Goal: Task Accomplishment & Management: Complete application form

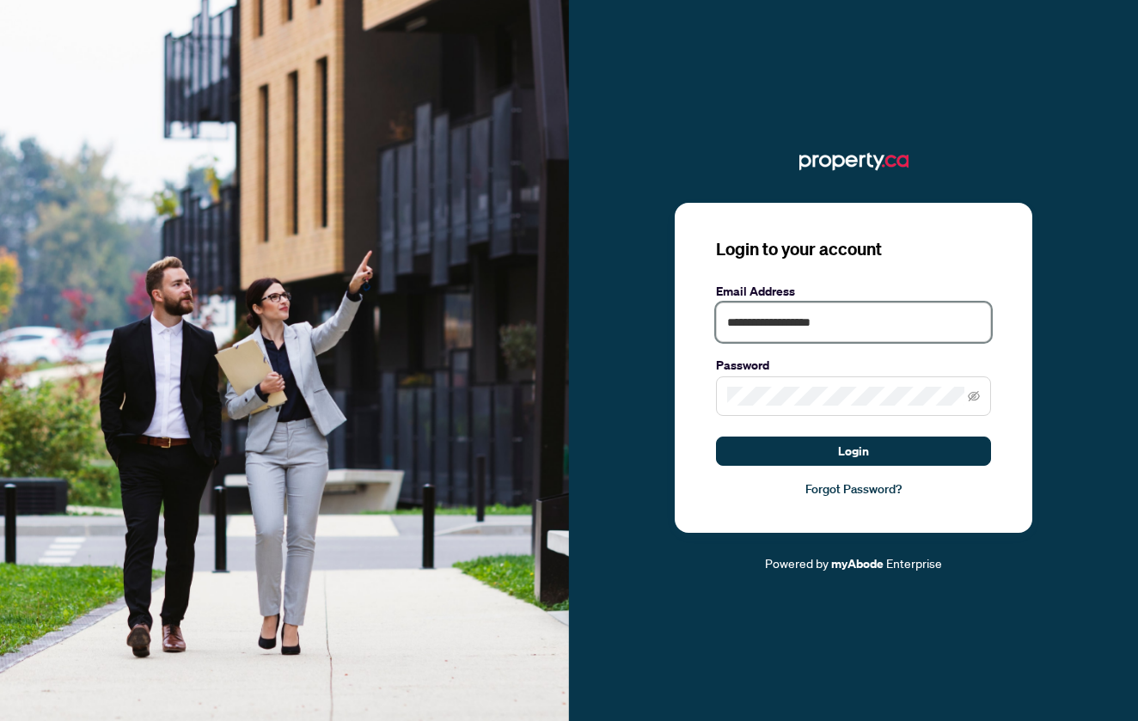
type input "**********"
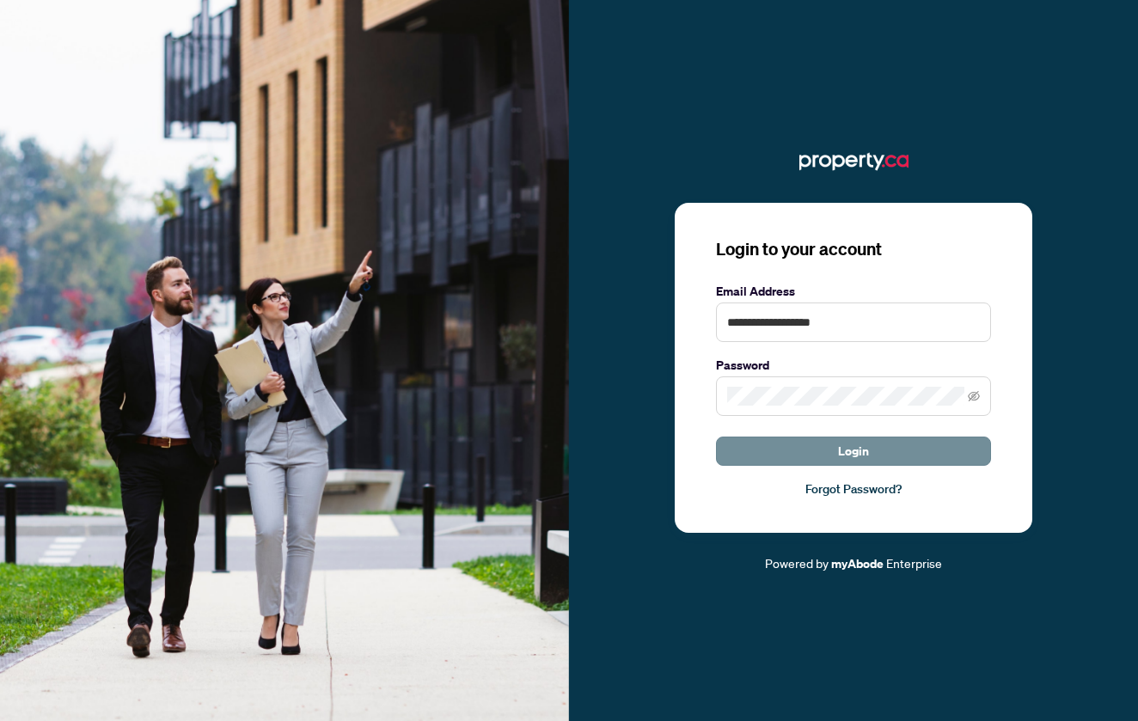
click at [834, 445] on button "Login" at bounding box center [853, 451] width 275 height 29
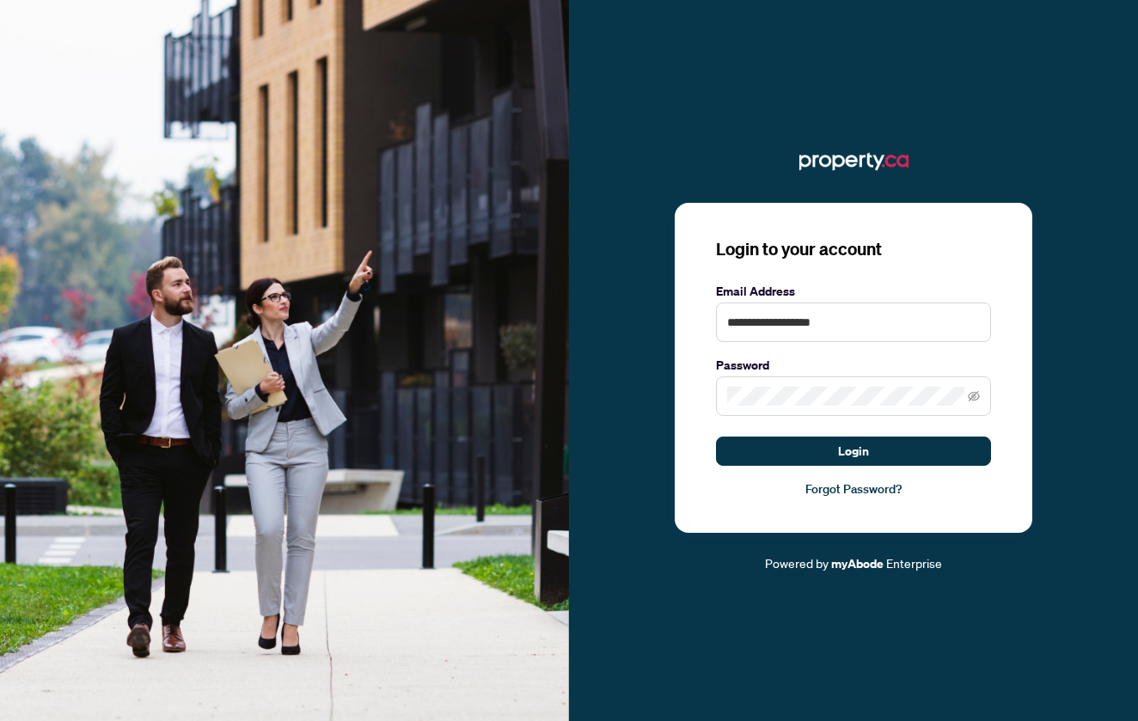
click at [856, 489] on link "Forgot Password?" at bounding box center [853, 488] width 275 height 19
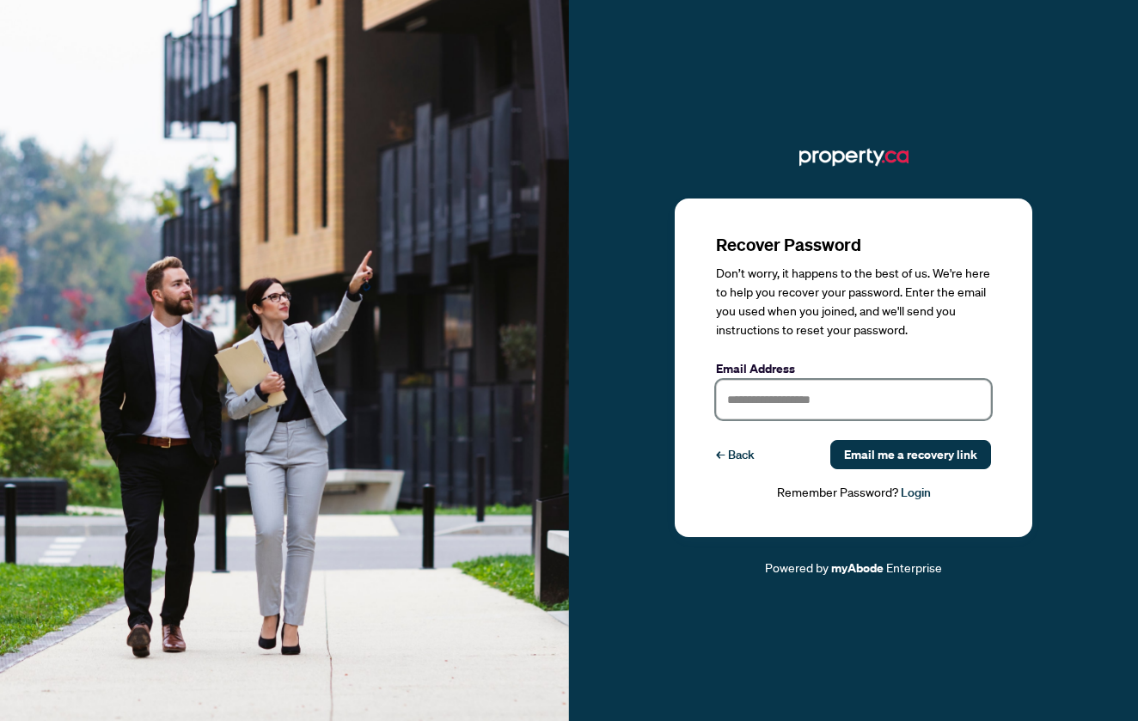
click at [778, 401] on input "text" at bounding box center [853, 400] width 275 height 40
type input "**********"
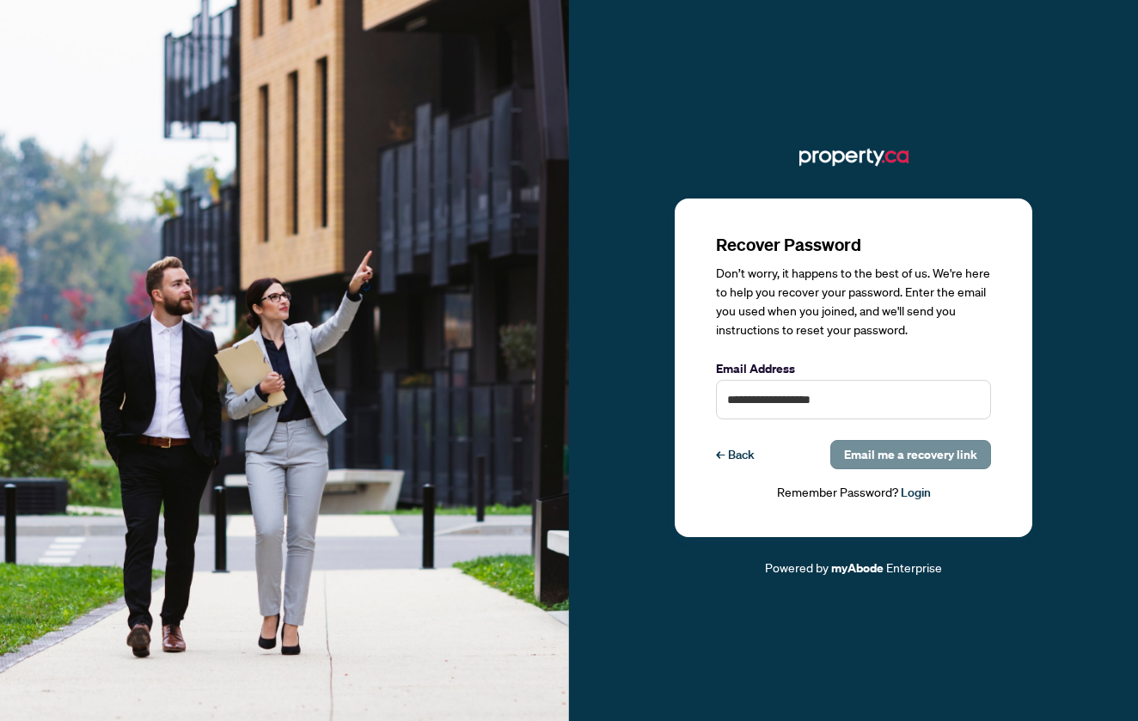
click at [905, 454] on span "Email me a recovery link" at bounding box center [910, 454] width 133 height 27
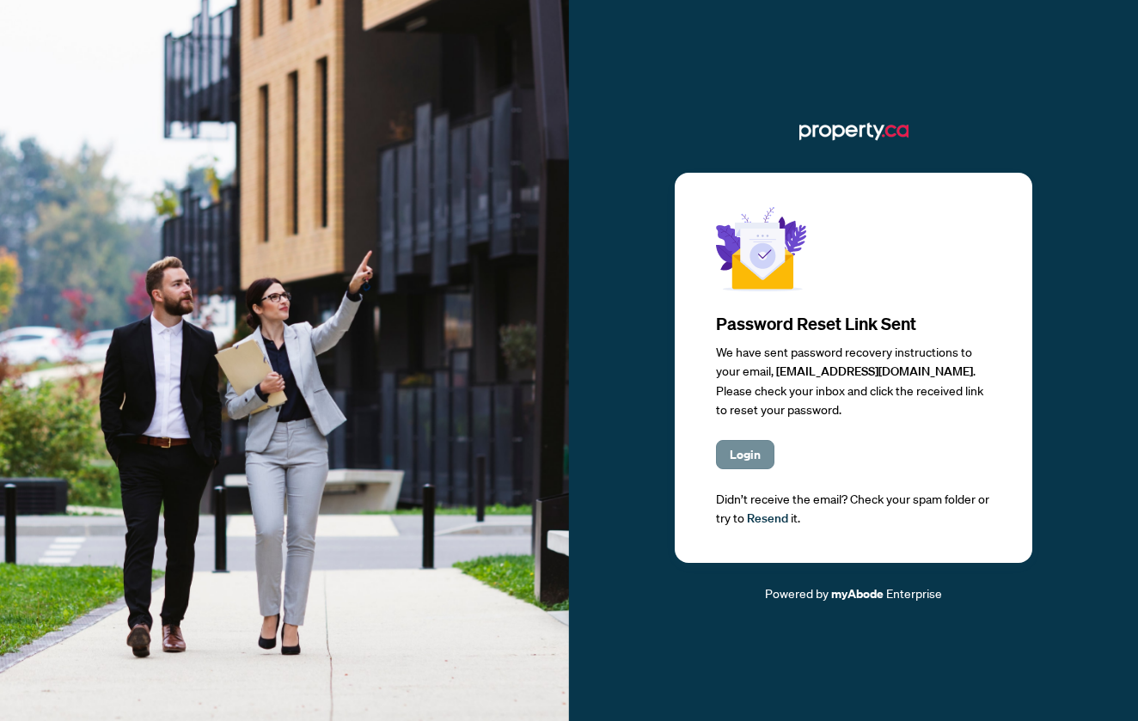
click at [766, 461] on button "Login" at bounding box center [745, 454] width 58 height 29
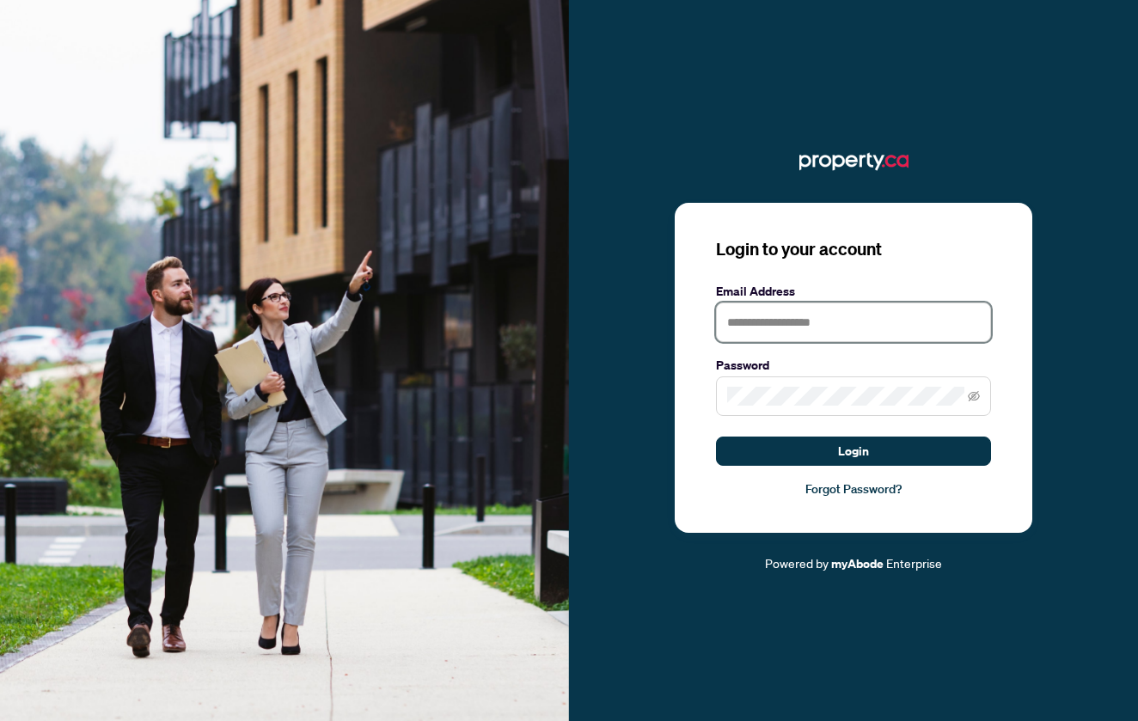
type input "**********"
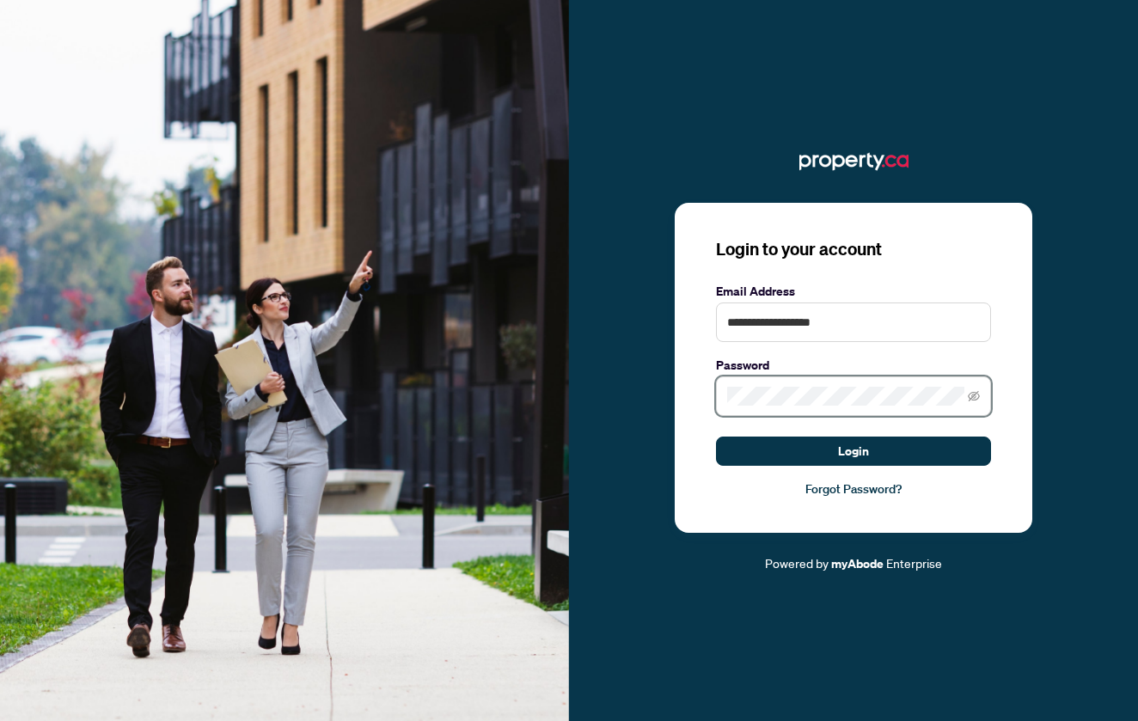
click at [853, 450] on button "Login" at bounding box center [853, 451] width 275 height 29
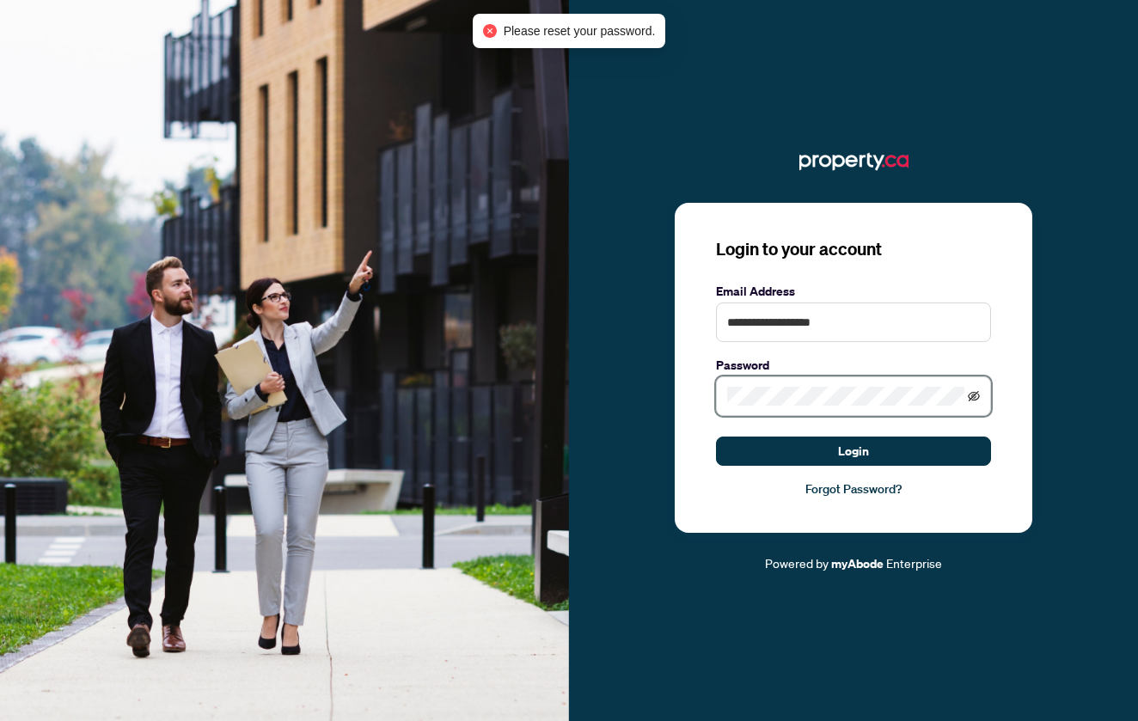
click at [969, 399] on icon "eye-invisible" at bounding box center [974, 396] width 12 height 12
click at [976, 395] on icon "eye" at bounding box center [974, 396] width 12 height 12
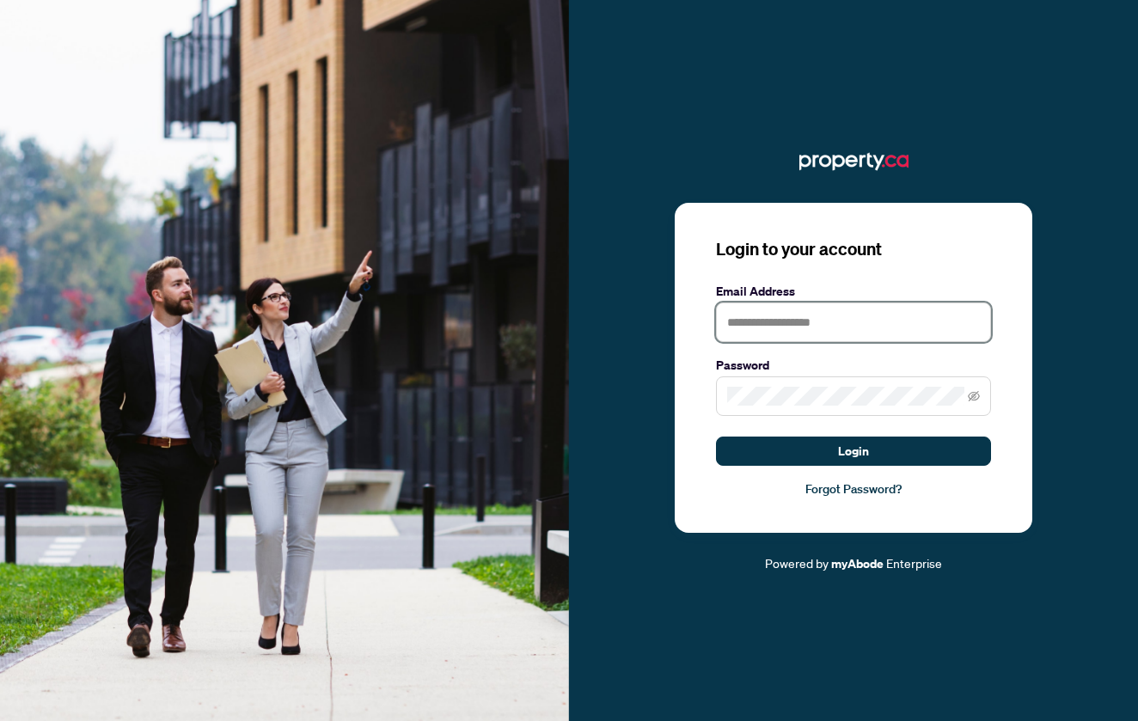
type input "**********"
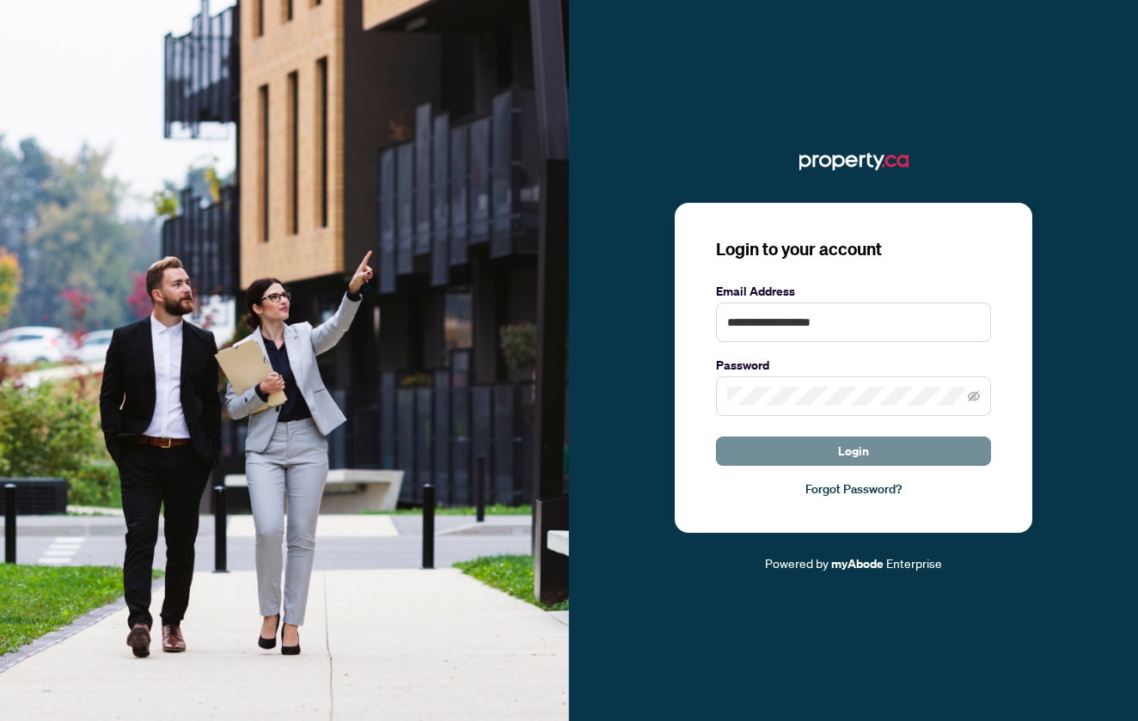
click at [797, 452] on button "Login" at bounding box center [853, 451] width 275 height 29
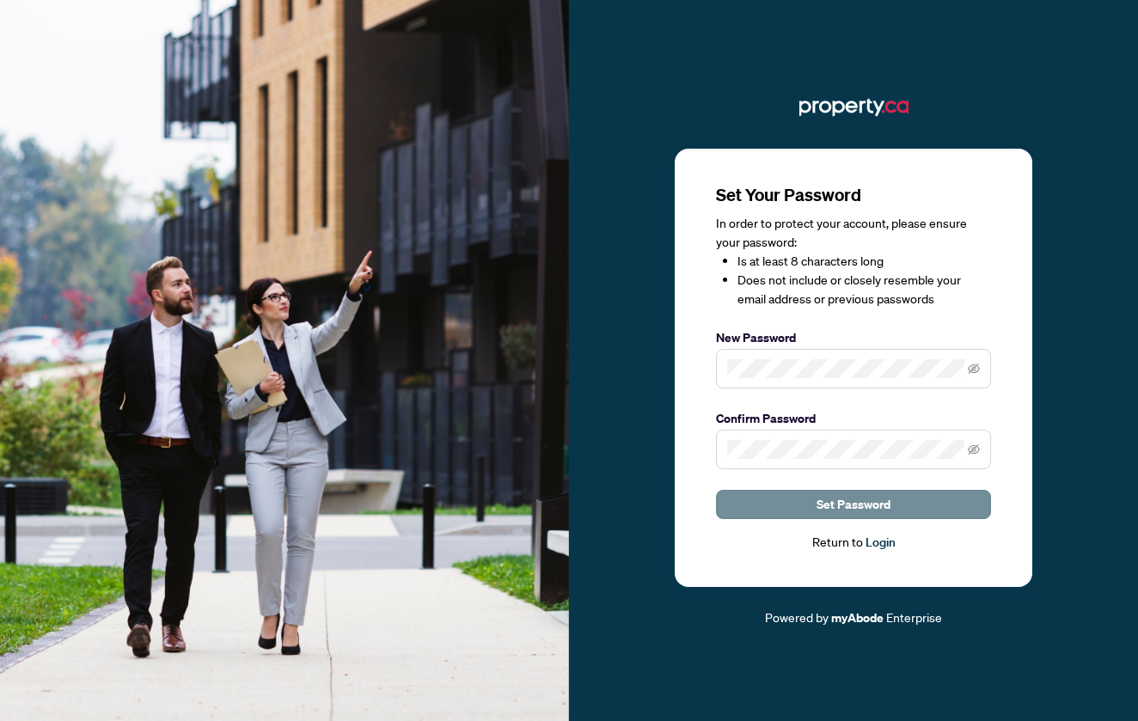
click at [853, 507] on span "Set Password" at bounding box center [853, 504] width 74 height 27
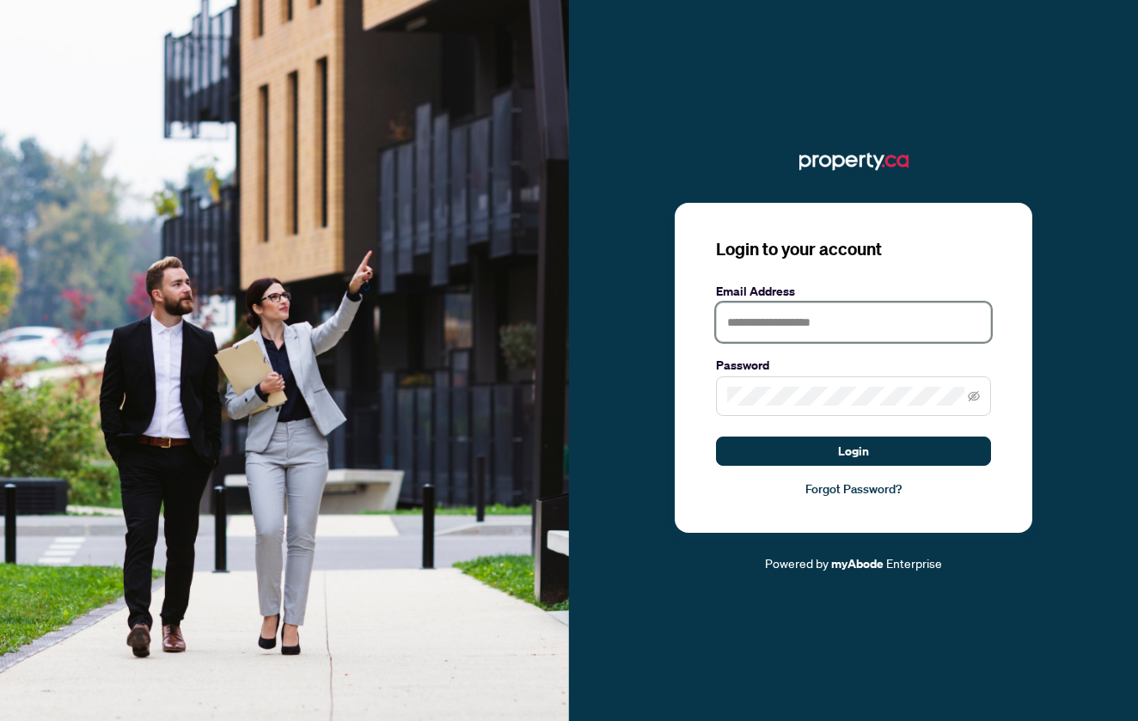
type input "**********"
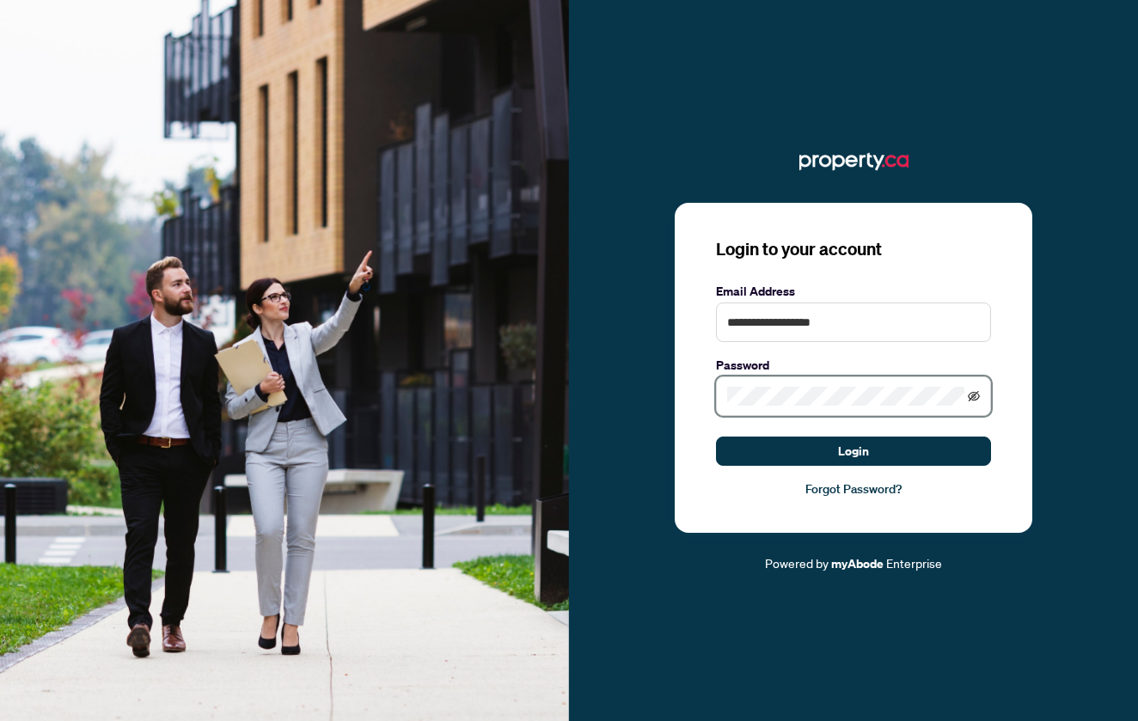
click at [970, 397] on icon "eye-invisible" at bounding box center [974, 396] width 12 height 12
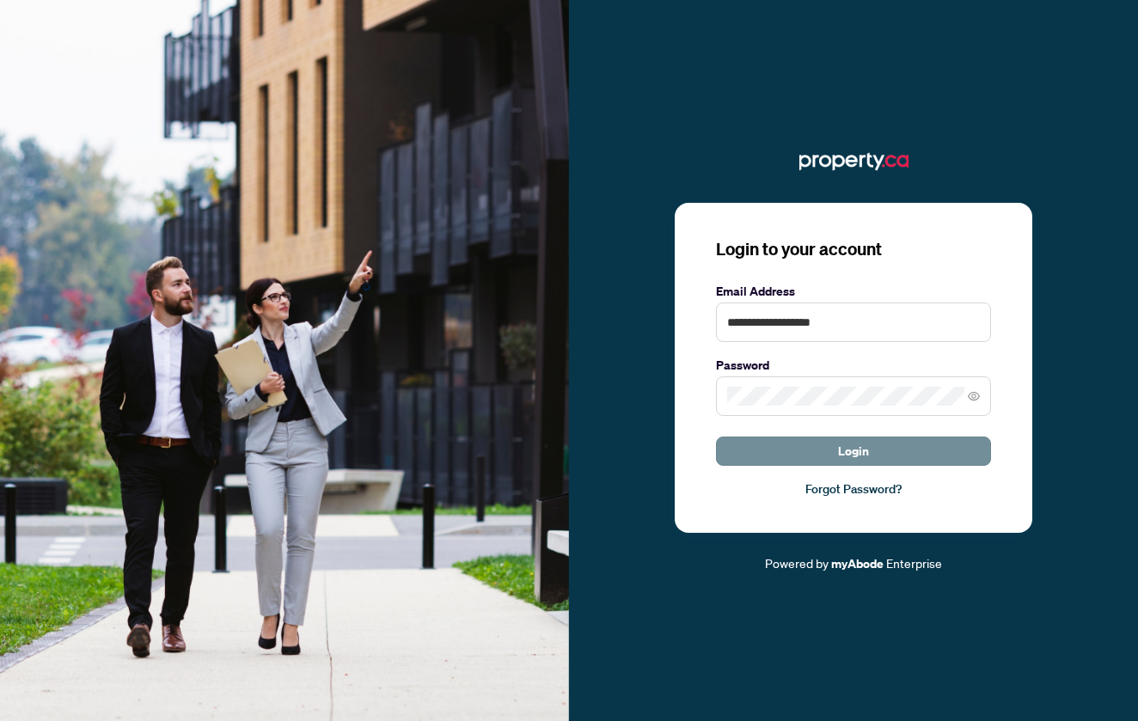
click at [881, 450] on button "Login" at bounding box center [853, 451] width 275 height 29
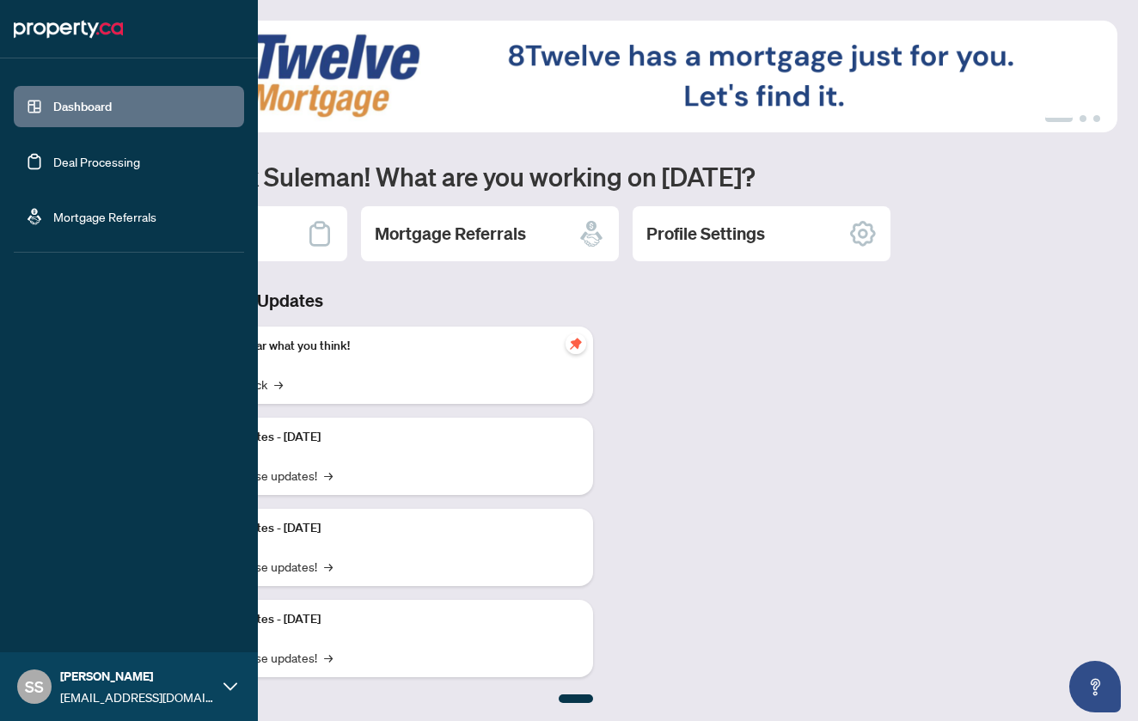
click at [70, 162] on link "Deal Processing" at bounding box center [96, 161] width 87 height 15
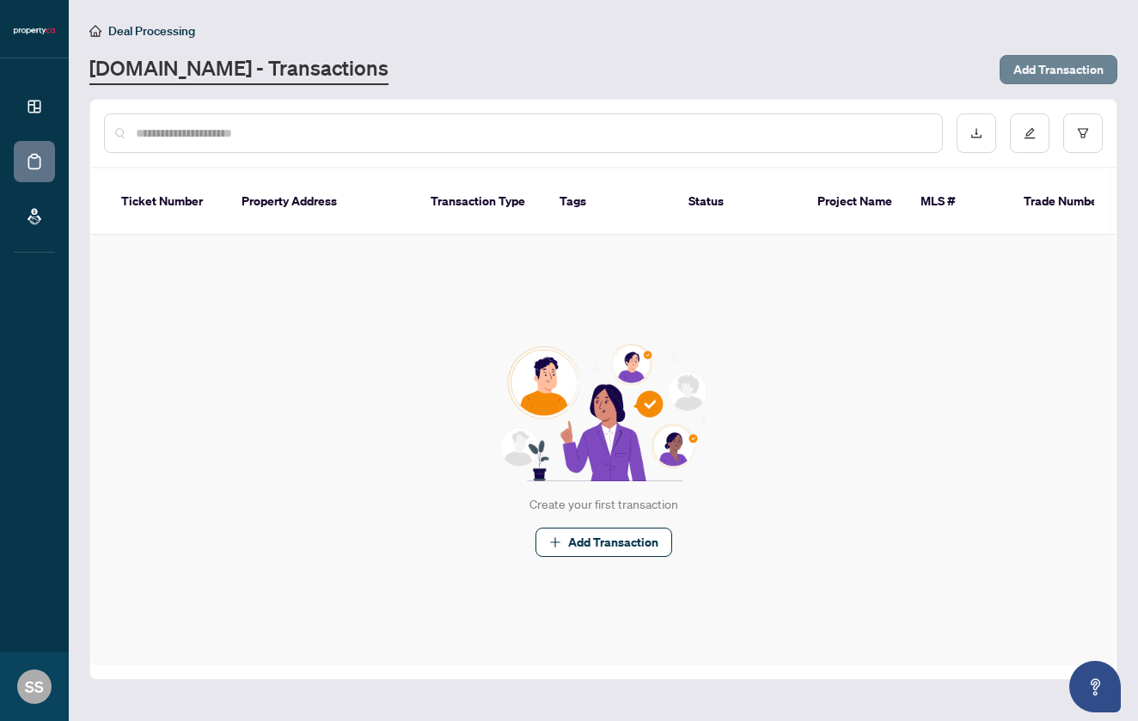
click at [1052, 71] on span "Add Transaction" at bounding box center [1058, 69] width 90 height 27
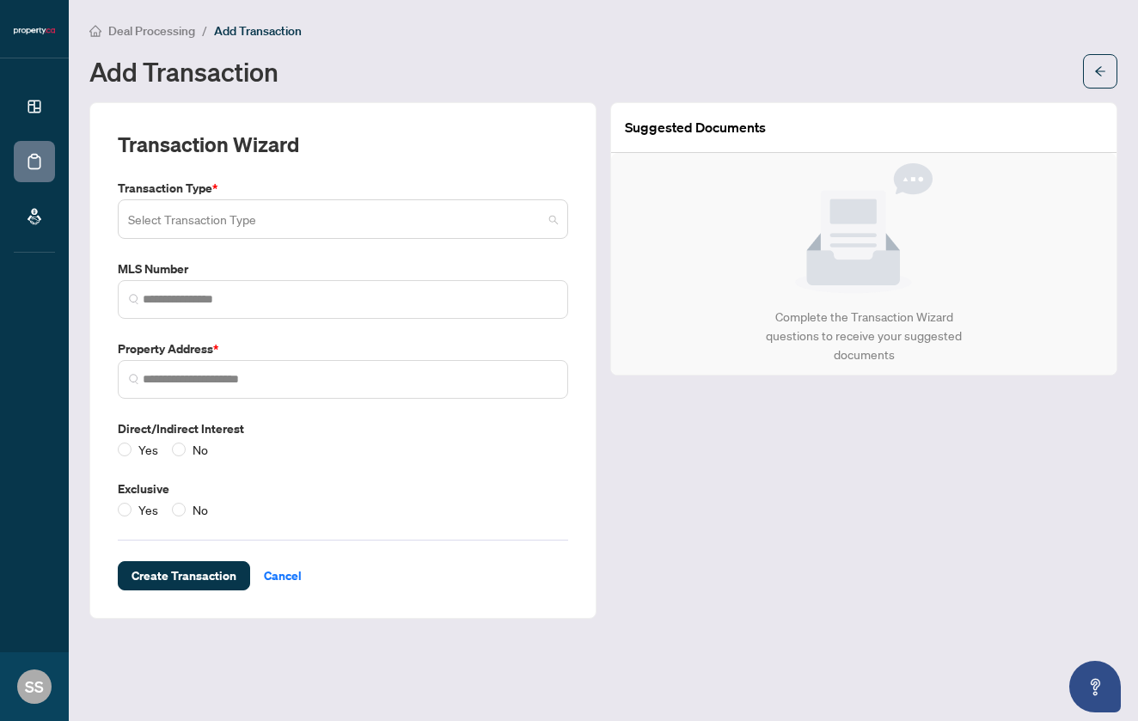
click at [485, 226] on input "search" at bounding box center [335, 222] width 414 height 38
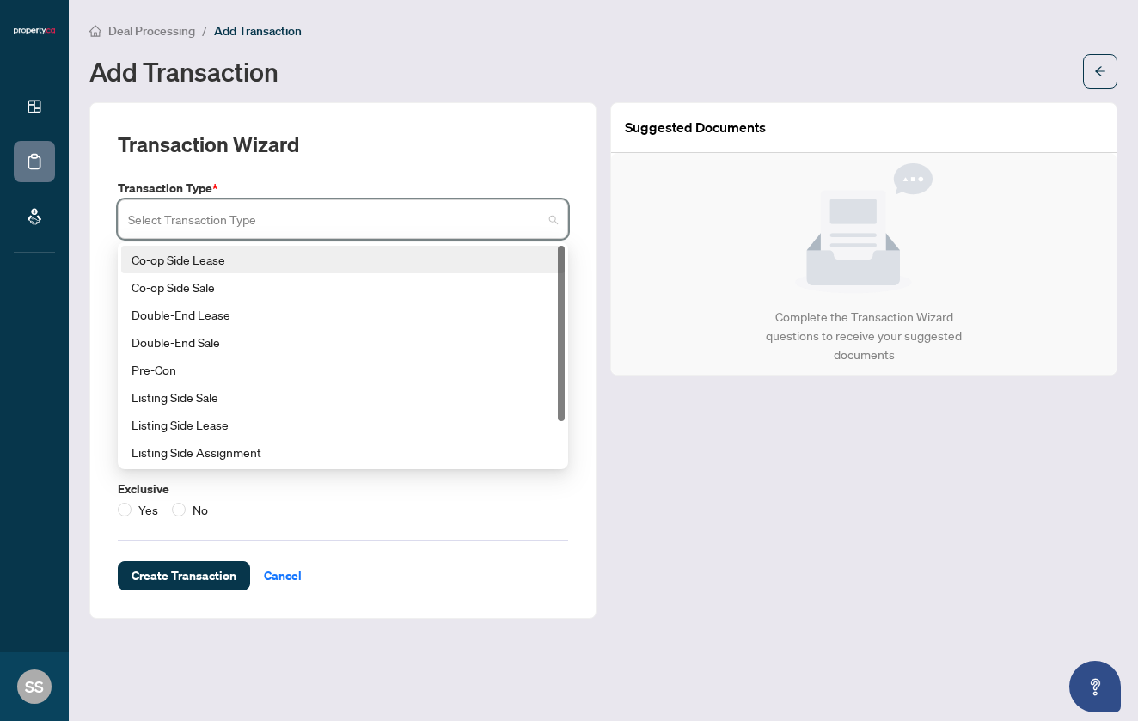
click at [439, 257] on div "Co-op Side Lease" at bounding box center [342, 259] width 423 height 19
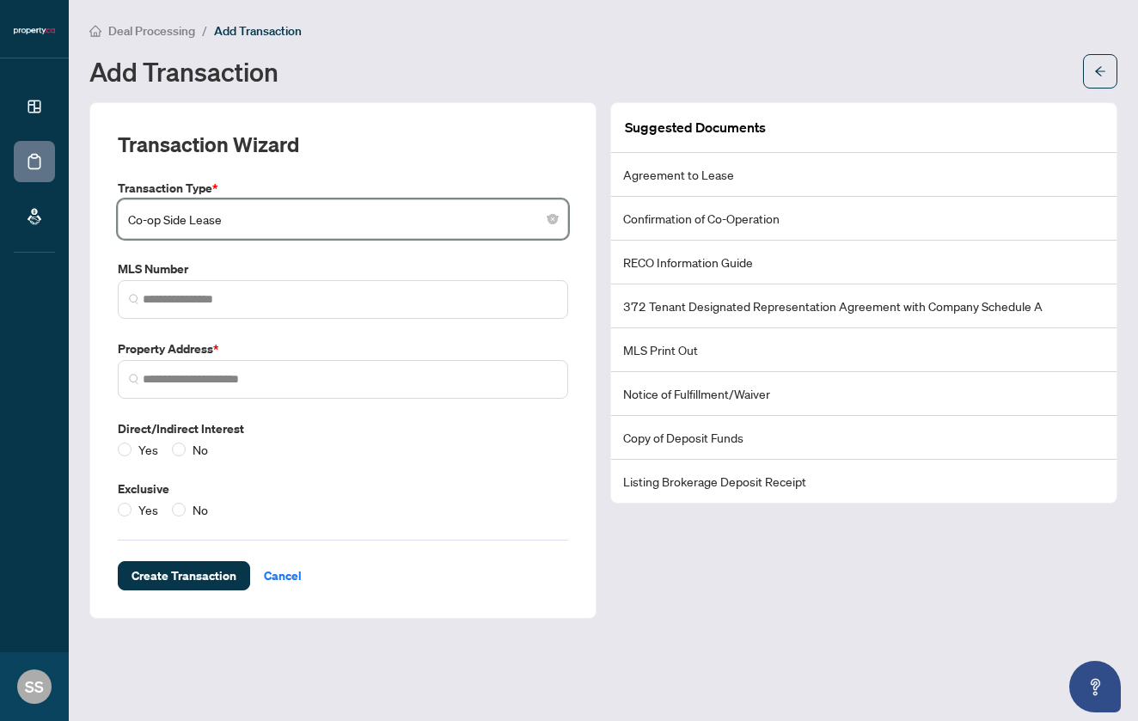
click at [706, 569] on div "Suggested Documents Agreement to Lease Confirmation of Co-Operation RECO Inform…" at bounding box center [863, 360] width 521 height 516
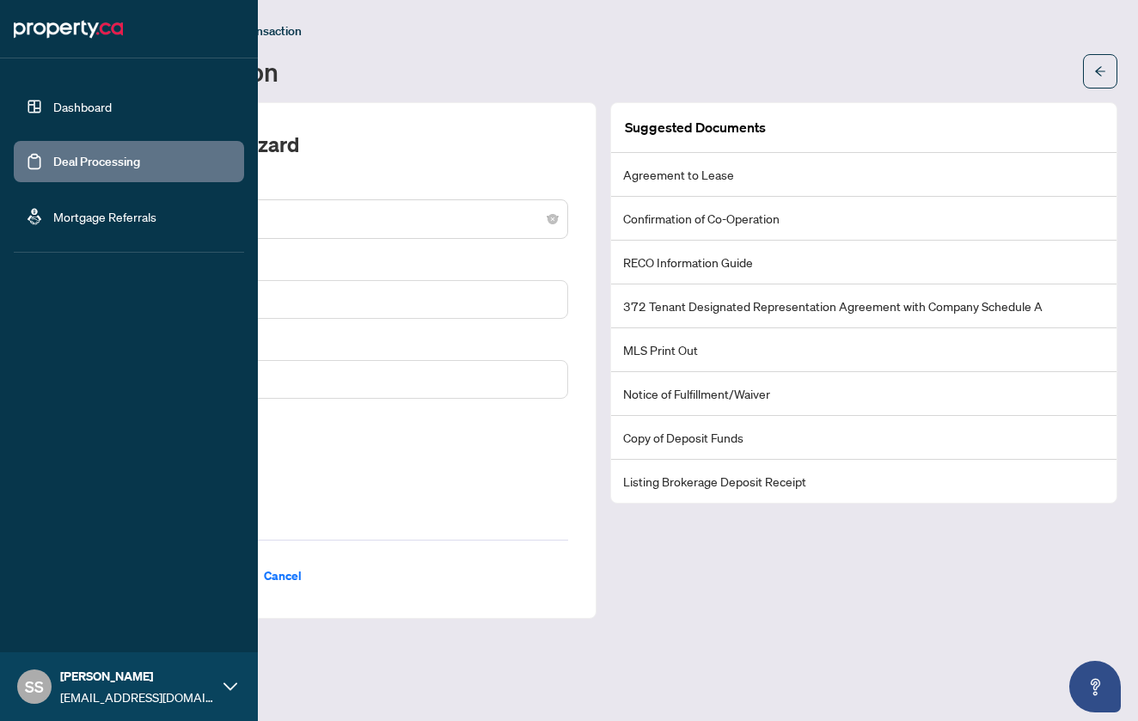
click at [84, 108] on link "Dashboard" at bounding box center [82, 106] width 58 height 15
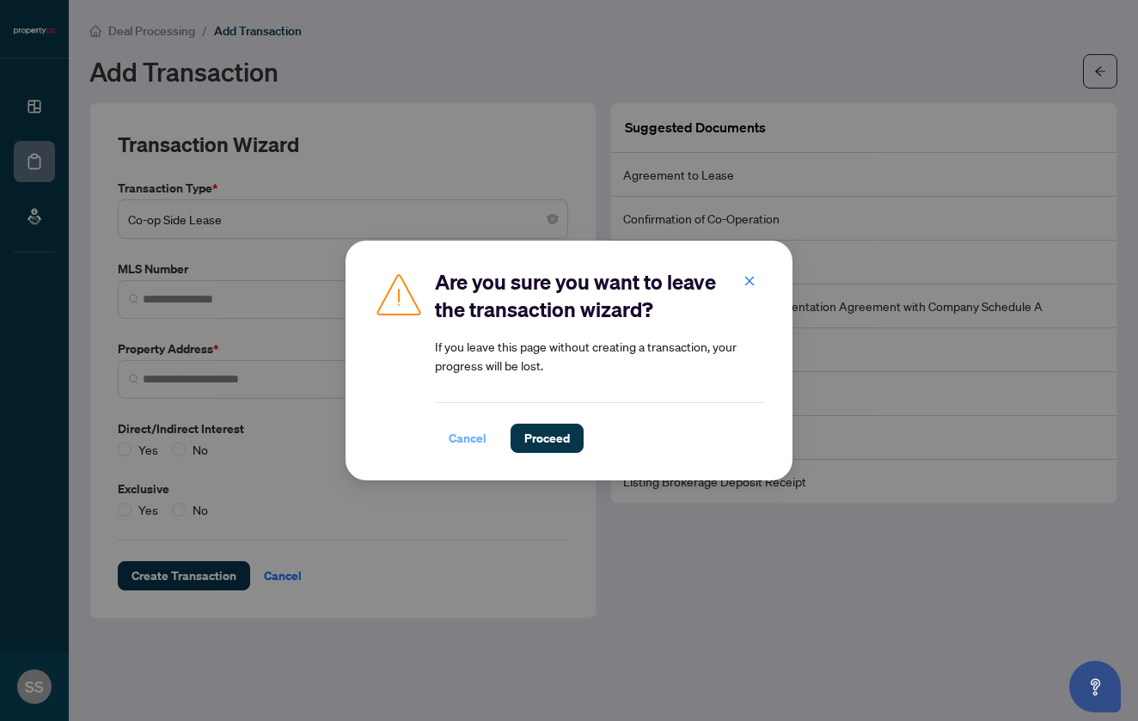
click at [462, 439] on span "Cancel" at bounding box center [468, 437] width 38 height 27
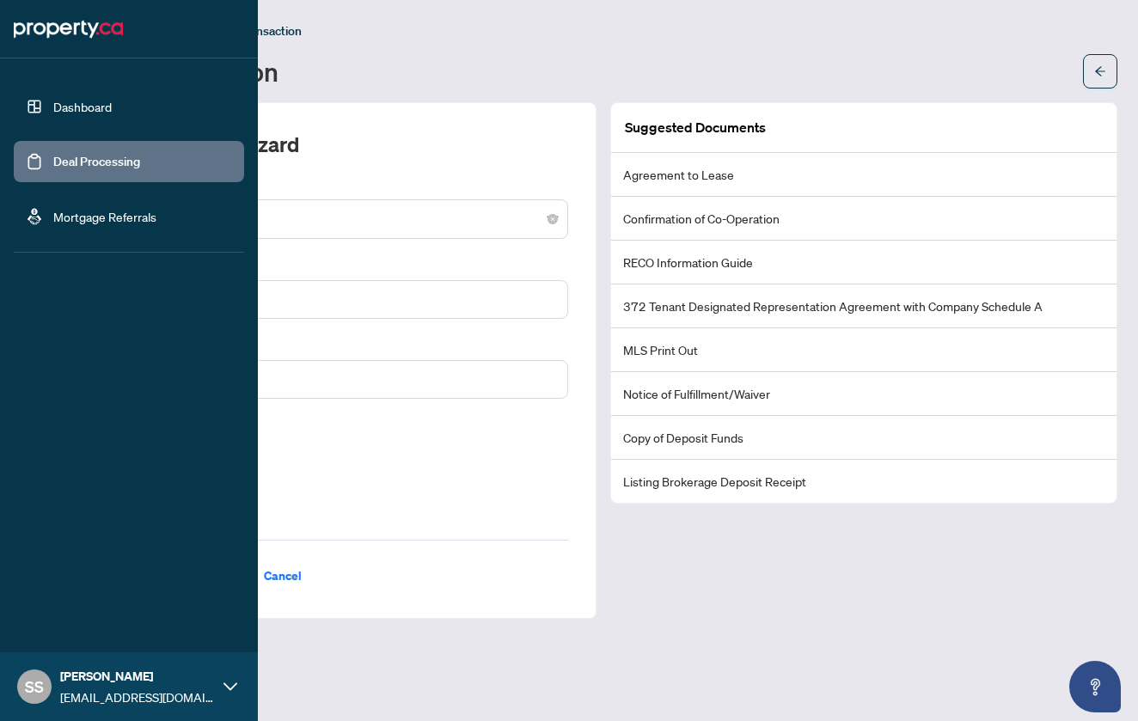
click at [59, 107] on link "Dashboard" at bounding box center [82, 106] width 58 height 15
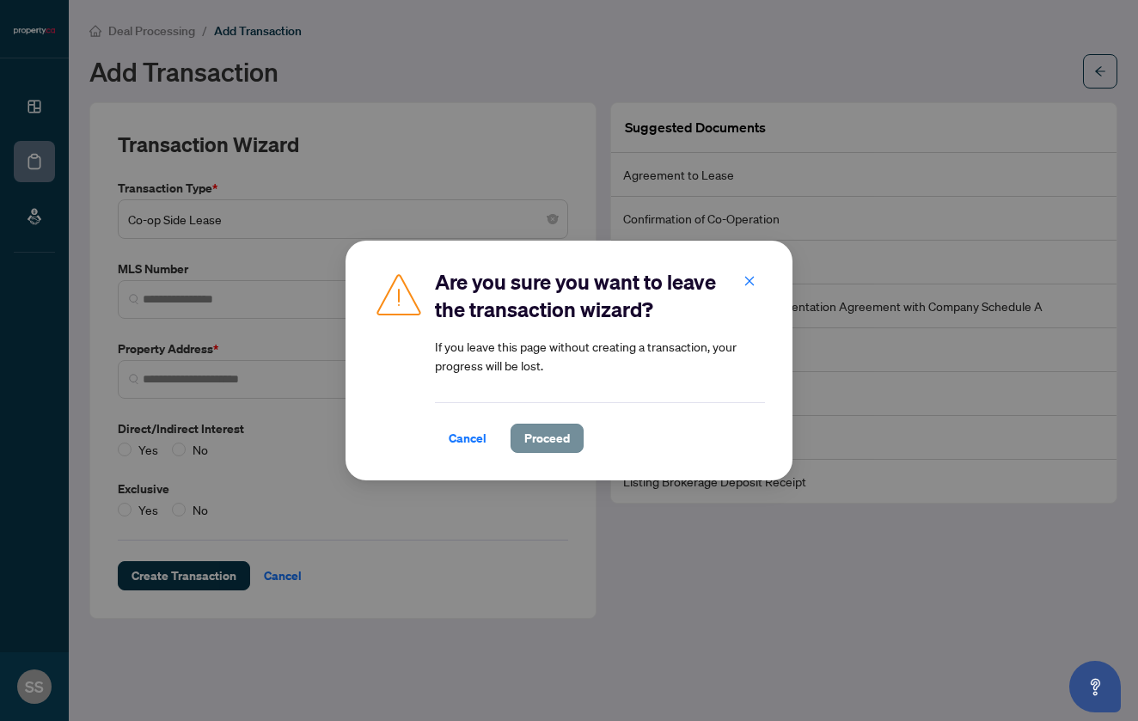
click at [541, 438] on span "Proceed" at bounding box center [547, 437] width 46 height 27
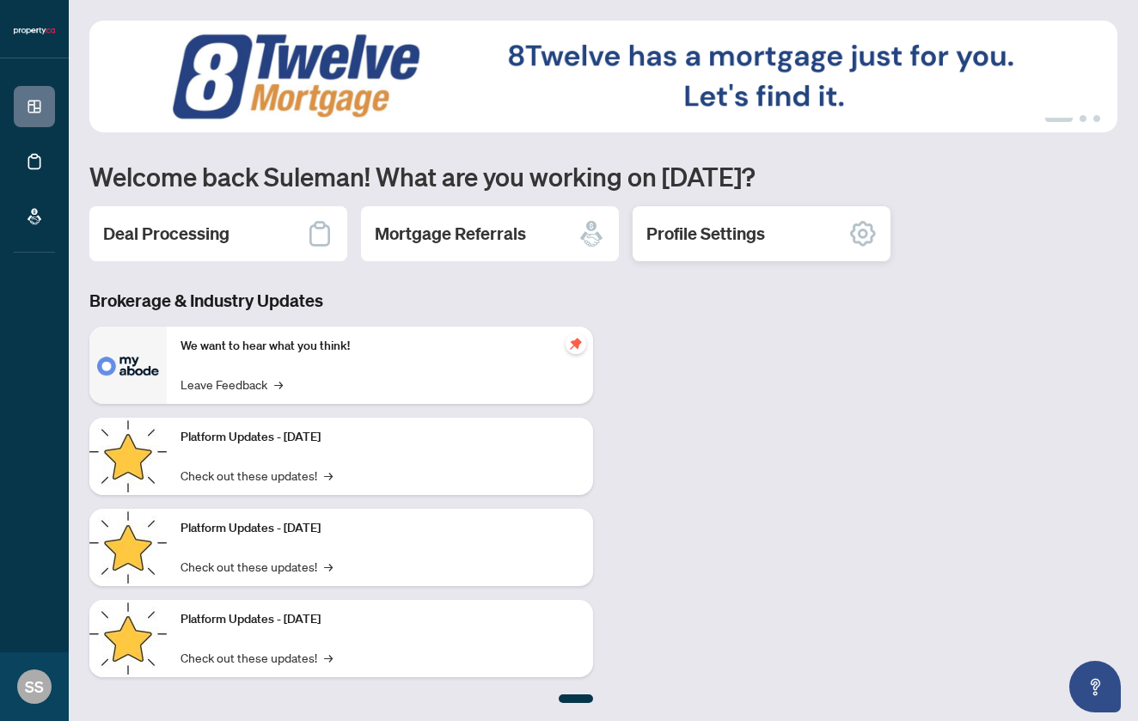
click at [862, 243] on icon at bounding box center [862, 233] width 27 height 27
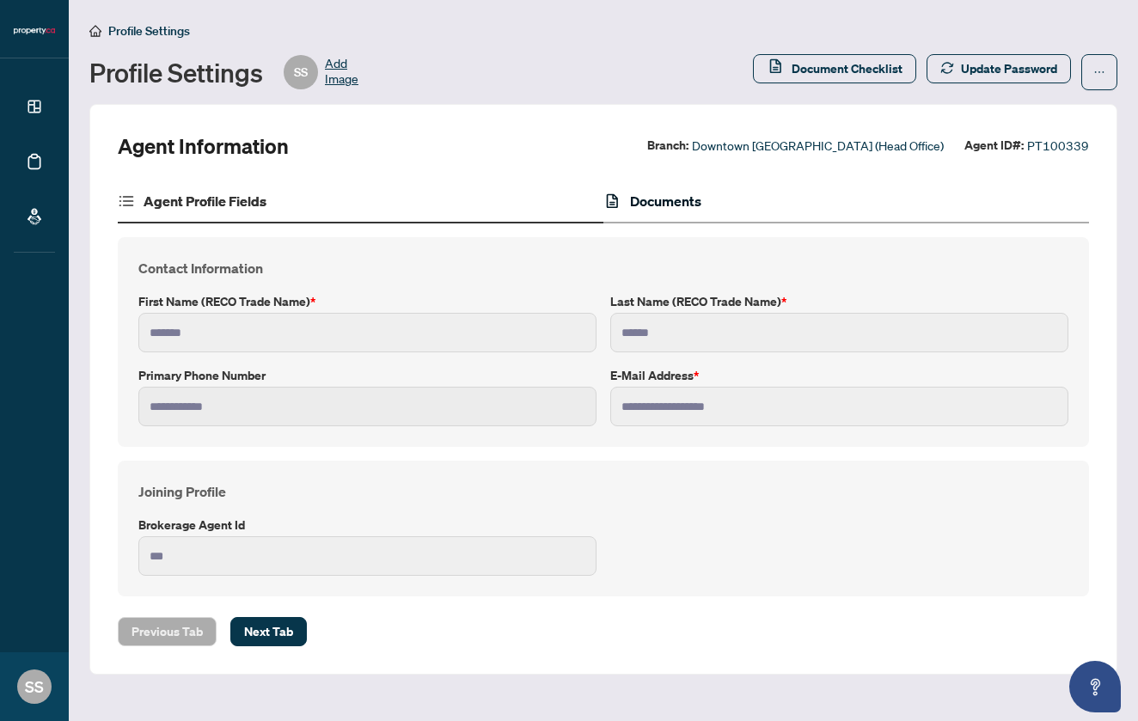
click at [669, 197] on h4 "Documents" at bounding box center [665, 201] width 71 height 21
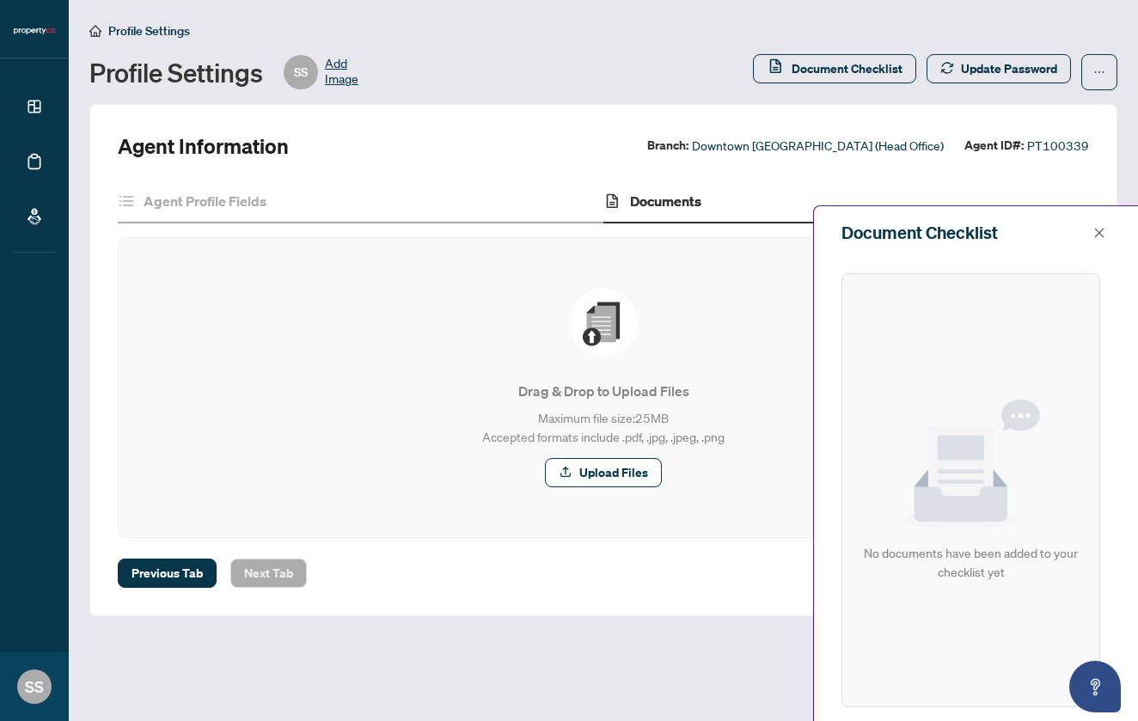
click at [1119, 229] on div "Document Checklist" at bounding box center [976, 232] width 324 height 53
click at [1103, 234] on icon "close" at bounding box center [1099, 233] width 12 height 12
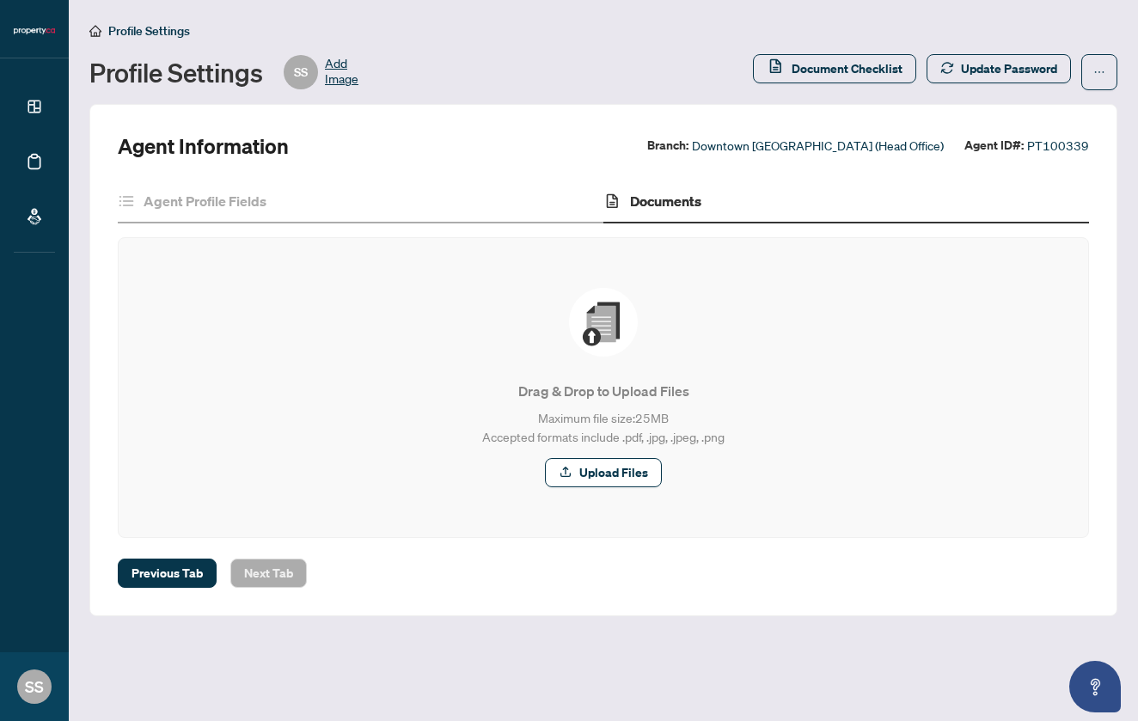
click at [343, 75] on span "Add Image" at bounding box center [342, 72] width 34 height 34
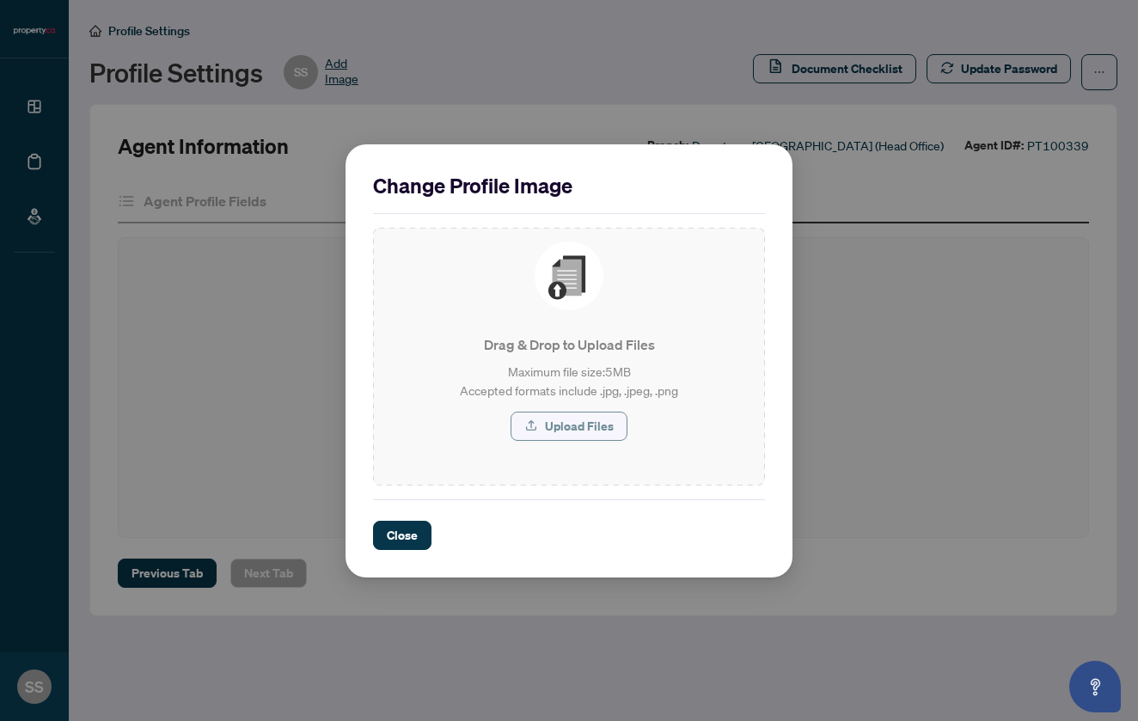
click at [561, 421] on span "Upload Files" at bounding box center [579, 425] width 69 height 27
click at [392, 542] on span "Close" at bounding box center [402, 535] width 31 height 27
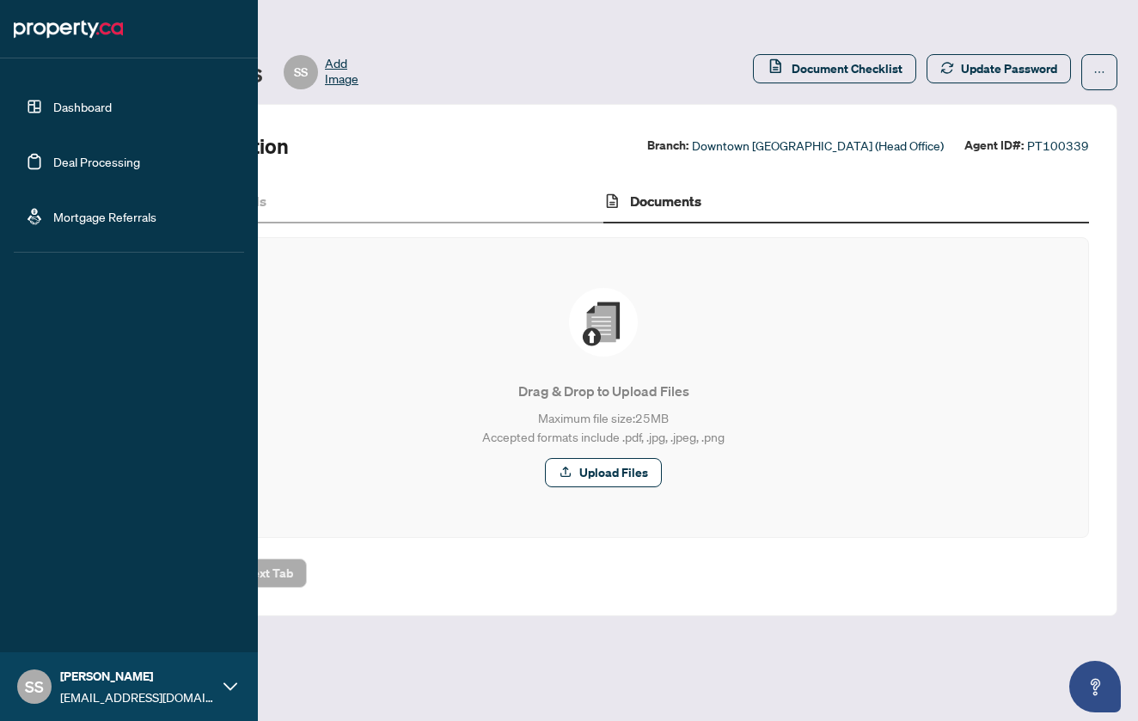
click at [32, 688] on span "SS" at bounding box center [34, 687] width 19 height 24
click at [73, 104] on link "Dashboard" at bounding box center [82, 106] width 58 height 15
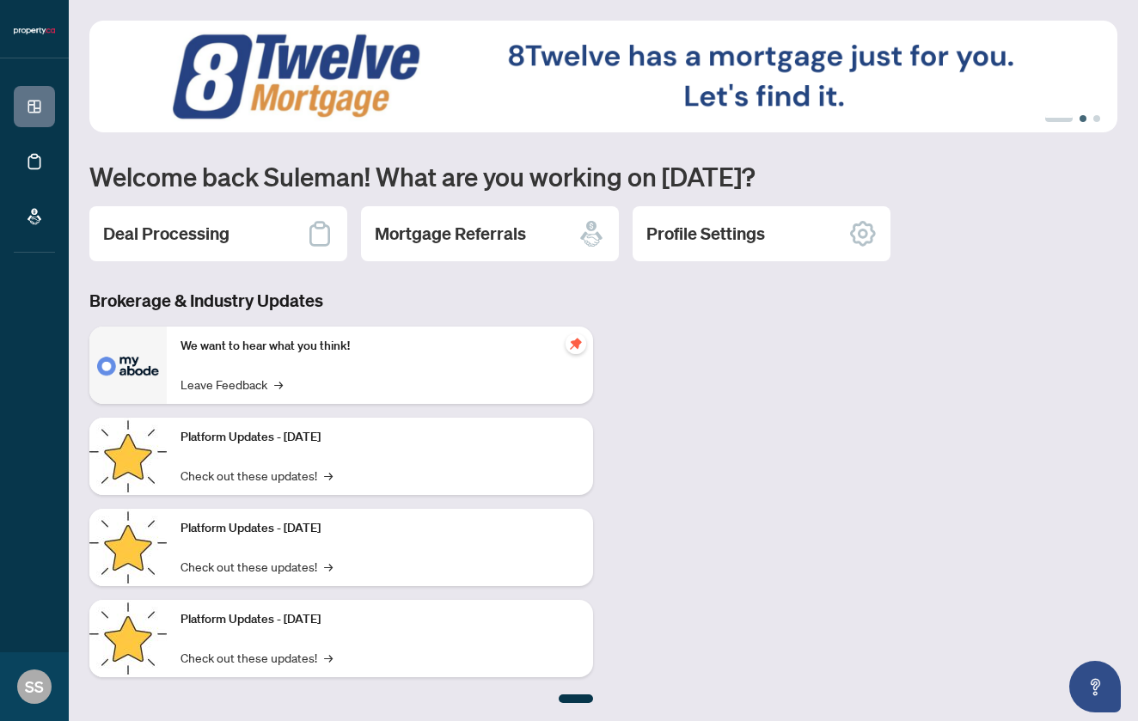
click at [1080, 119] on button "2" at bounding box center [1082, 118] width 7 height 7
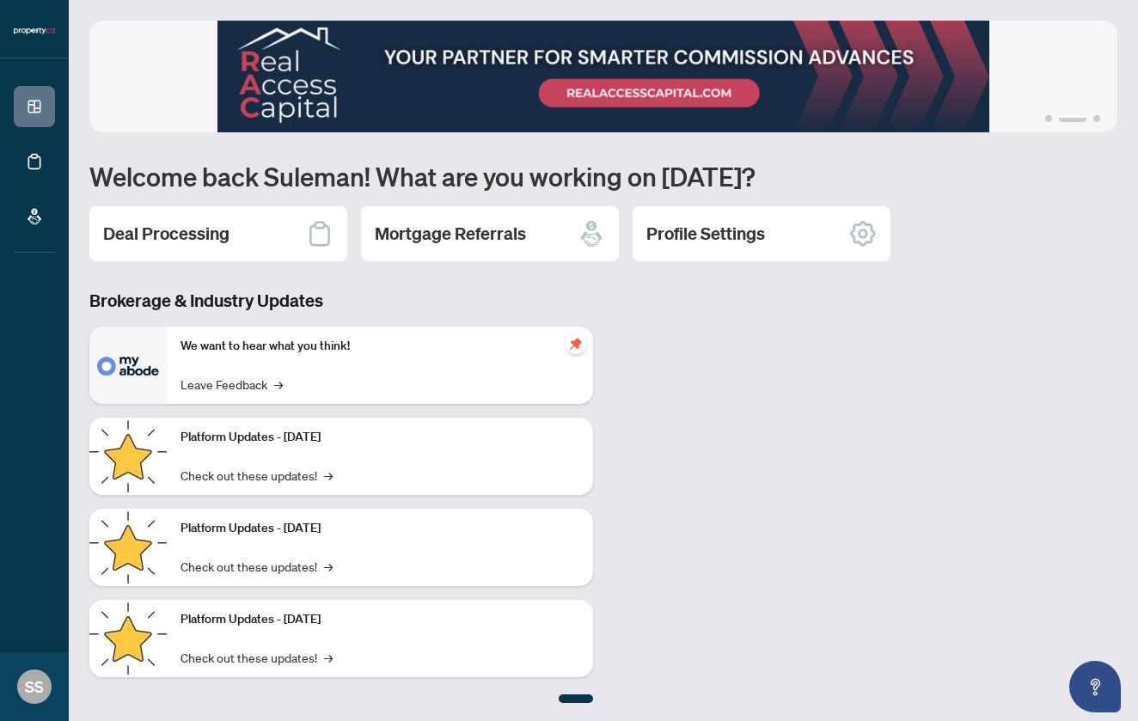
click at [824, 94] on img at bounding box center [603, 77] width 1028 height 112
click at [636, 91] on img at bounding box center [603, 77] width 1028 height 112
